Goal: Transaction & Acquisition: Purchase product/service

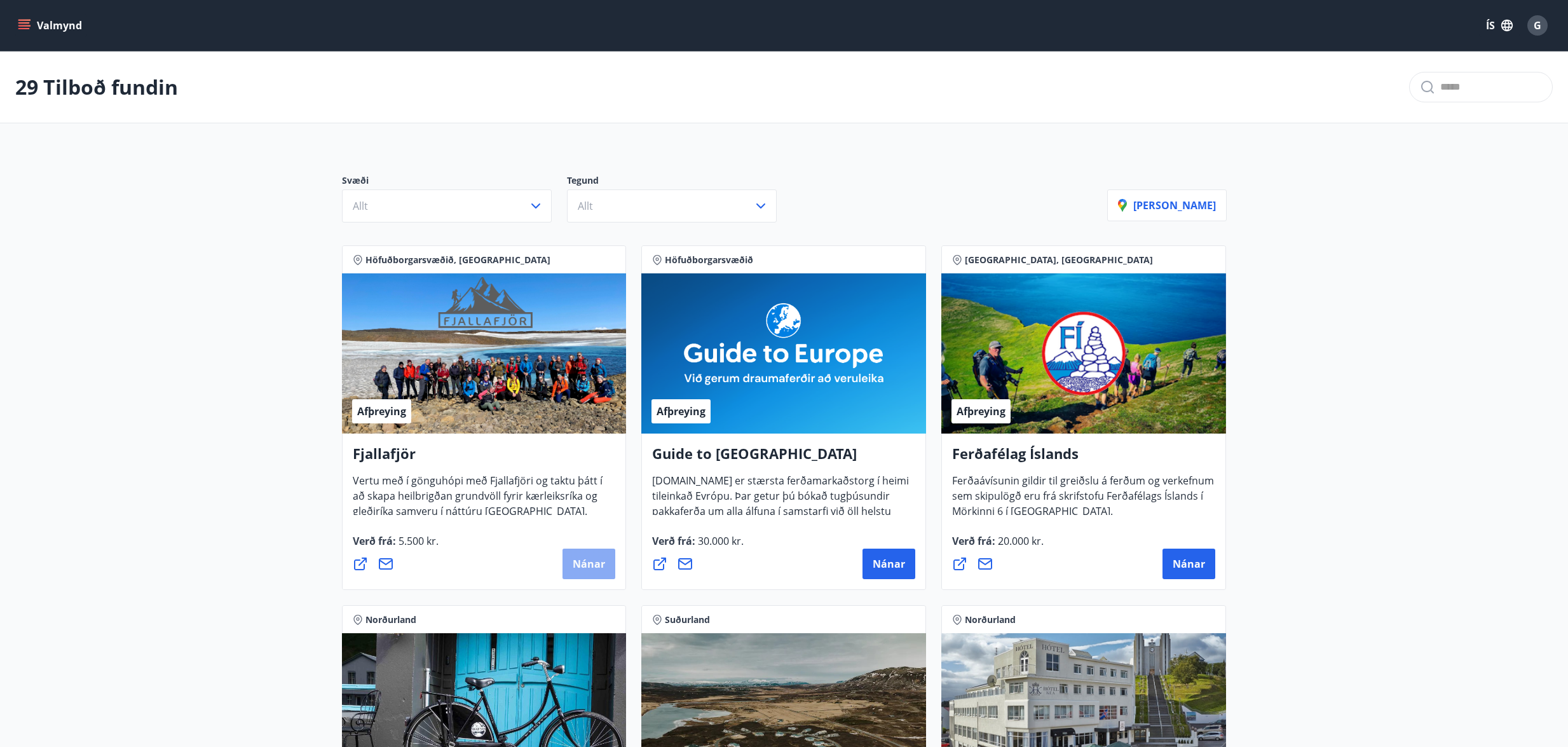
click at [592, 556] on button "Nánar" at bounding box center [589, 563] width 53 height 31
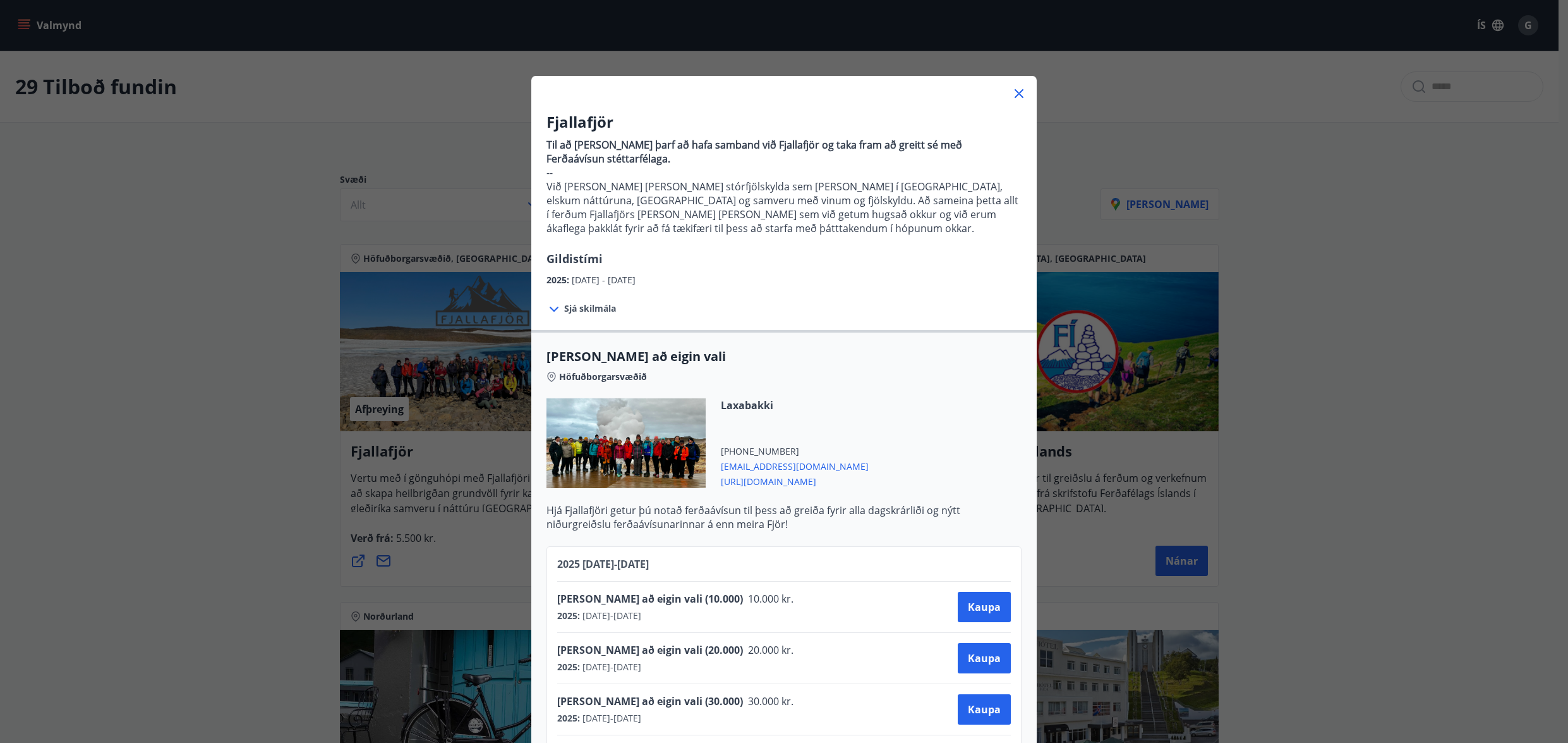
click at [1300, 249] on div "Fjallafjör Til að bóka ferð þarf að hafa samband við Fjallafjör og taka fram að…" at bounding box center [784, 371] width 1568 height 743
click at [1018, 92] on icon at bounding box center [1018, 93] width 15 height 15
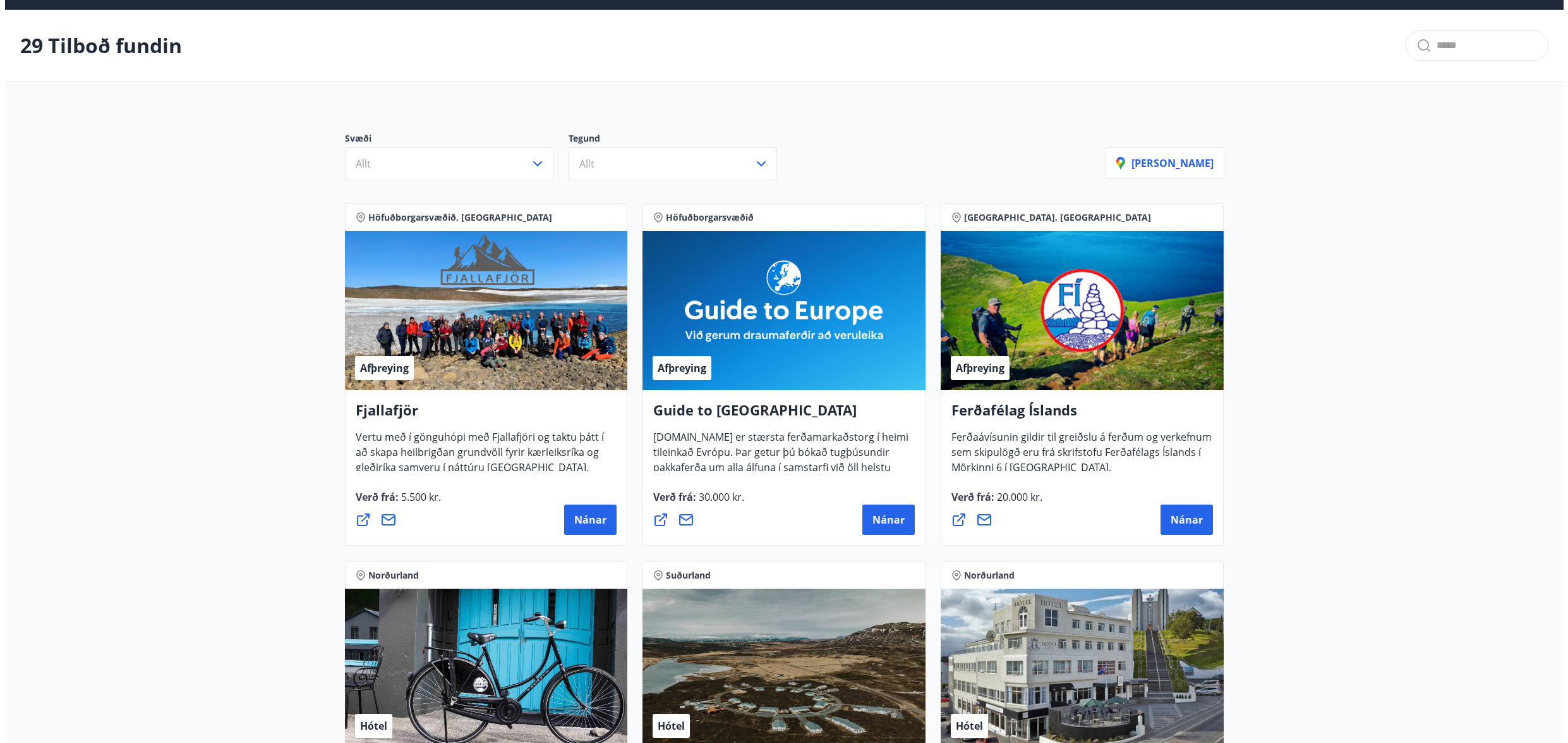
scroll to position [126, 0]
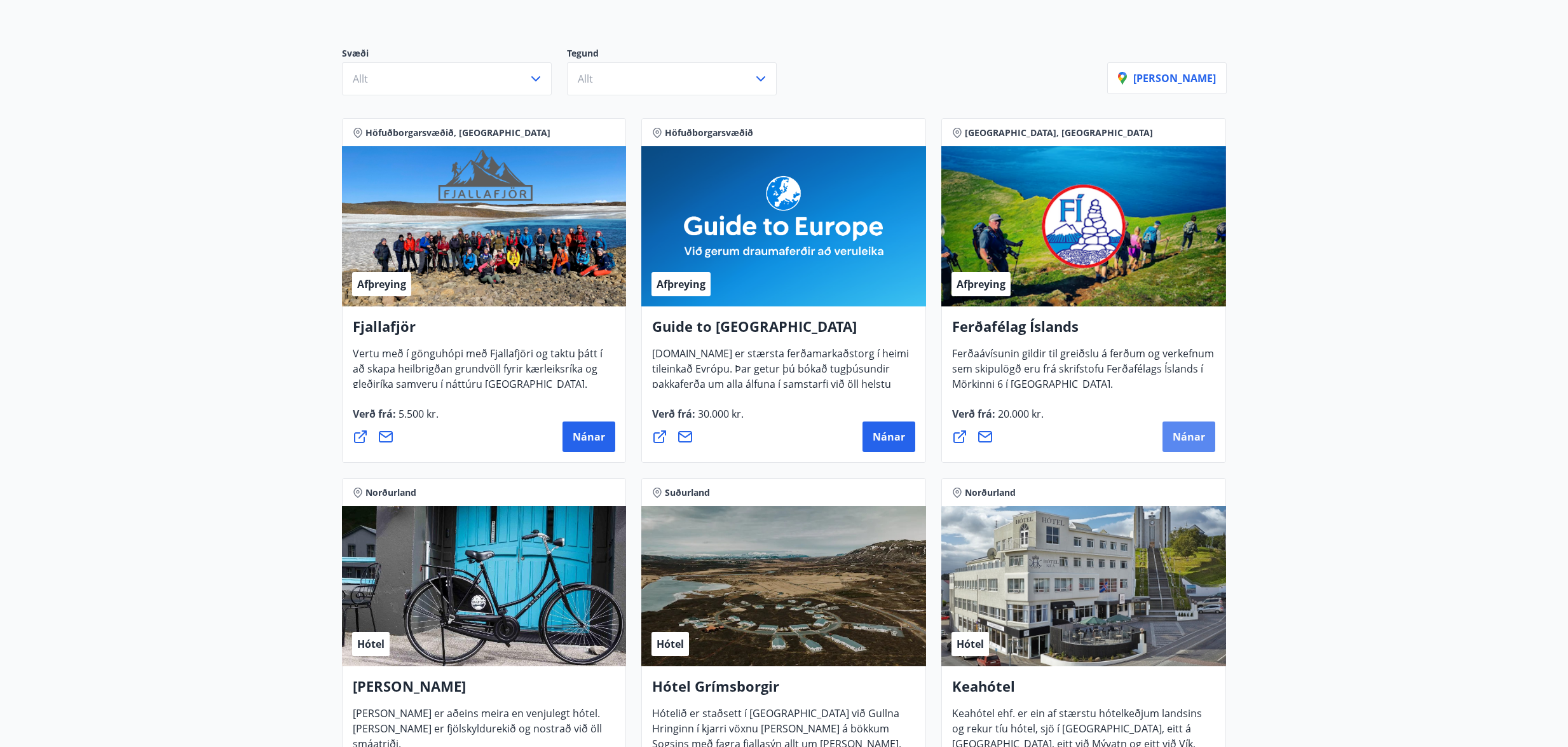
click at [1193, 430] on span "Nánar" at bounding box center [1189, 436] width 33 height 14
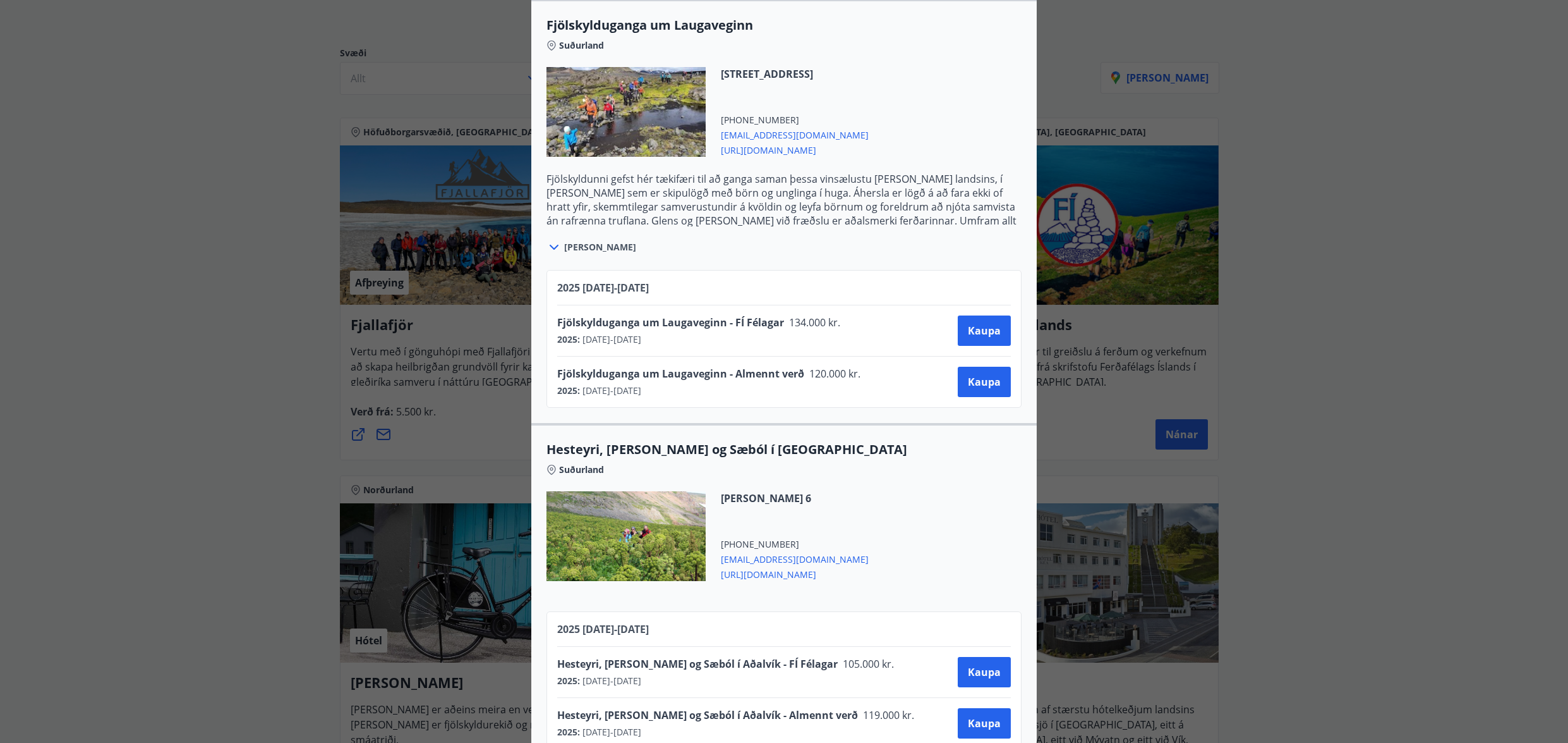
scroll to position [1257, 0]
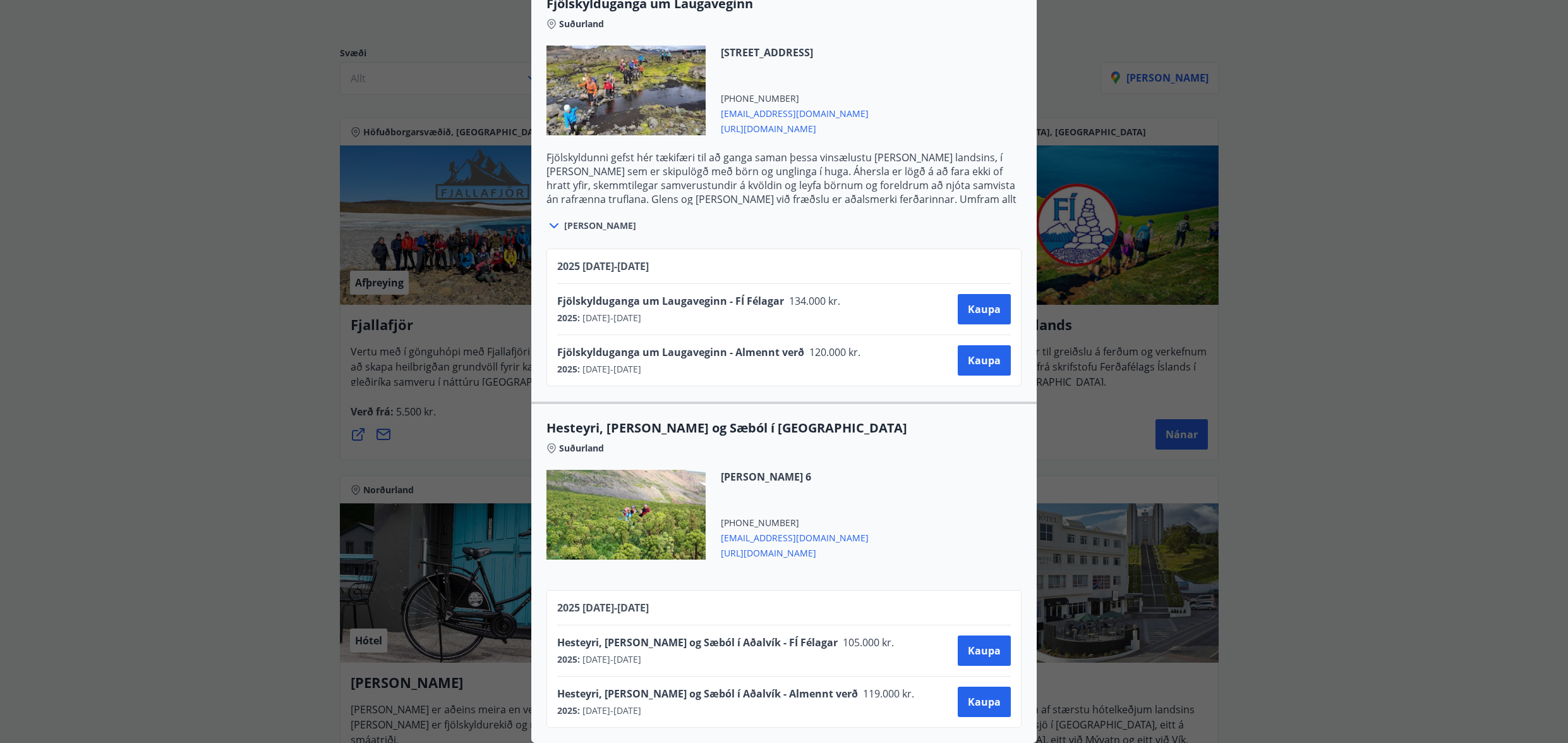
click at [547, 220] on icon at bounding box center [554, 225] width 15 height 15
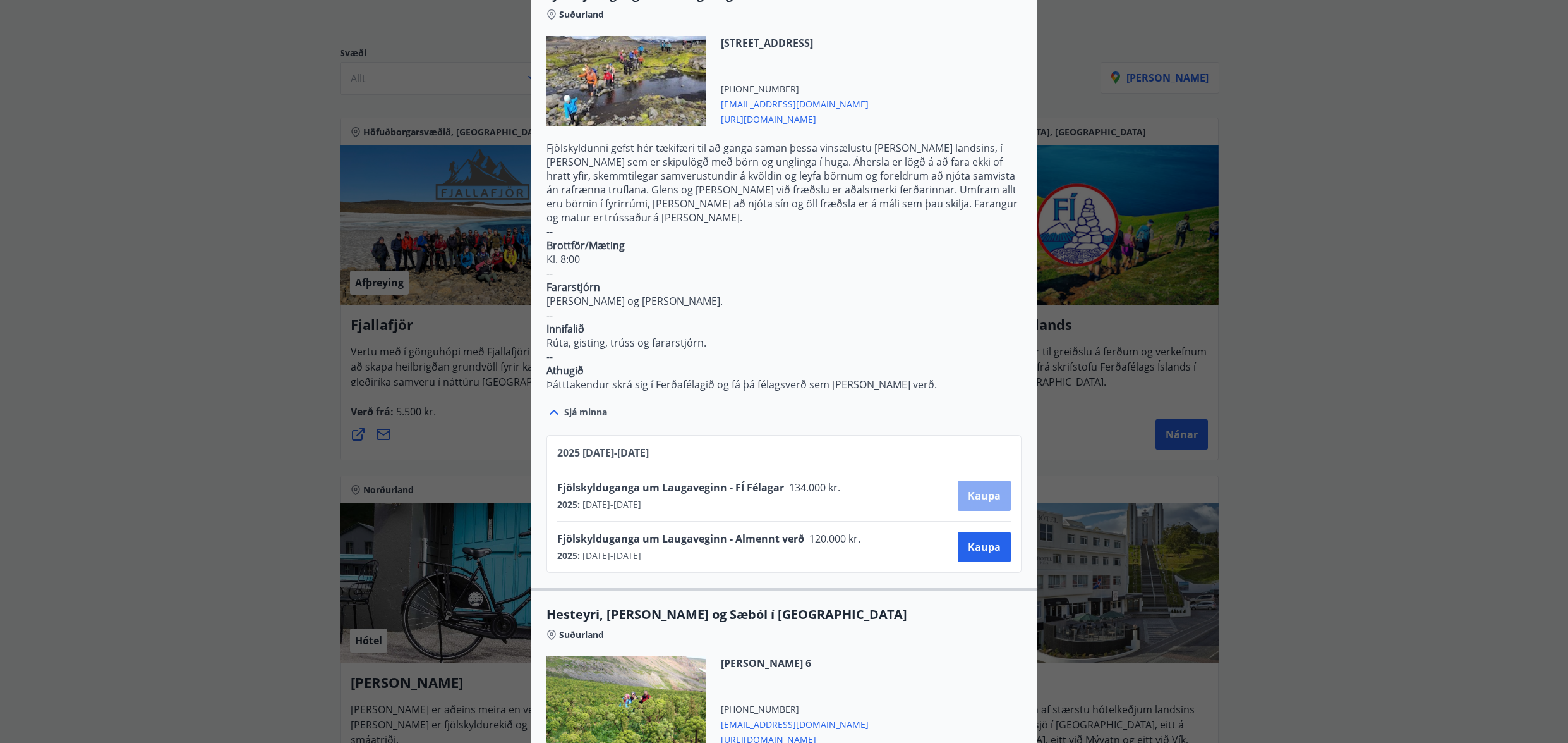
click at [977, 488] on span "Kaupa" at bounding box center [984, 495] width 33 height 14
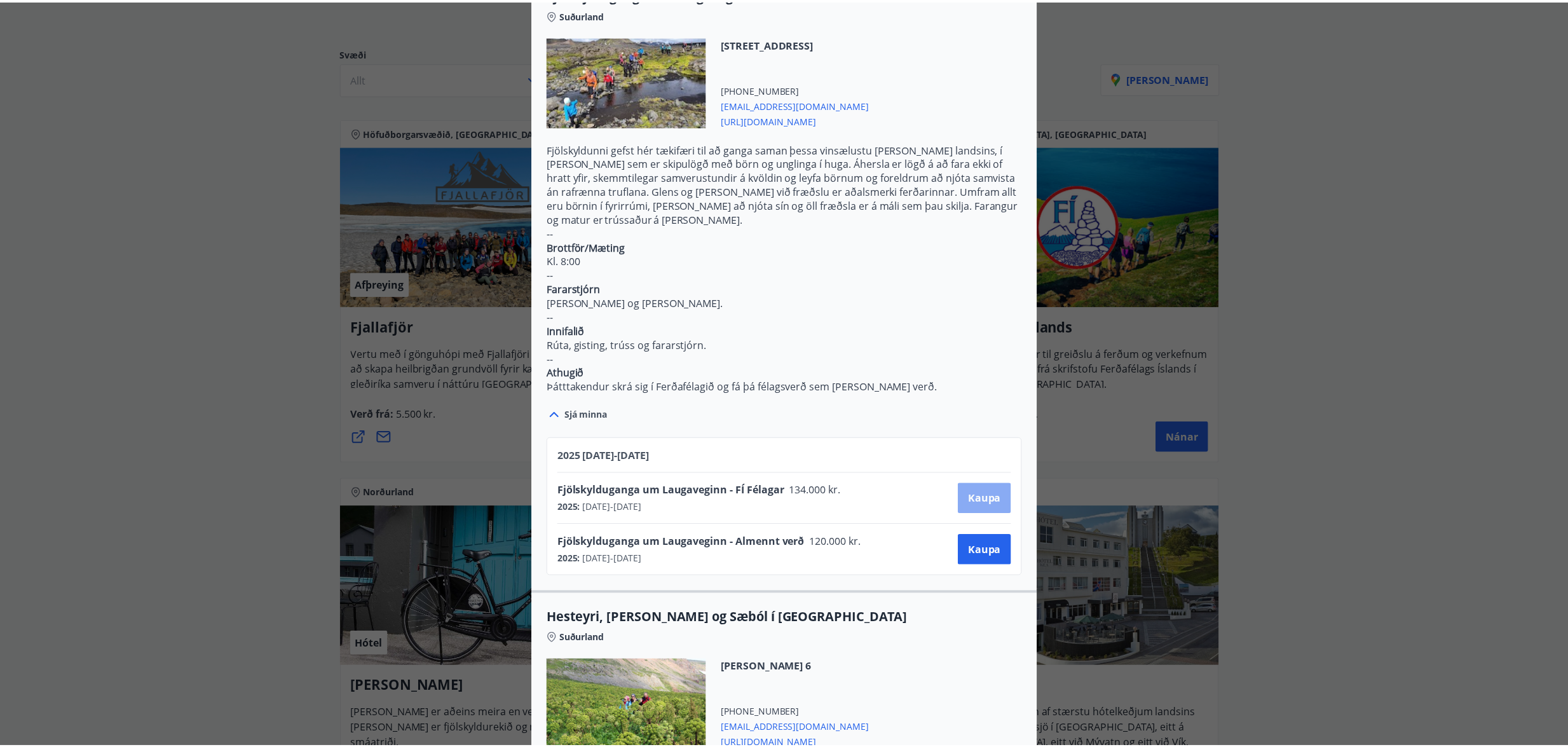
scroll to position [2, 0]
